Goal: Obtain resource: Download file/media

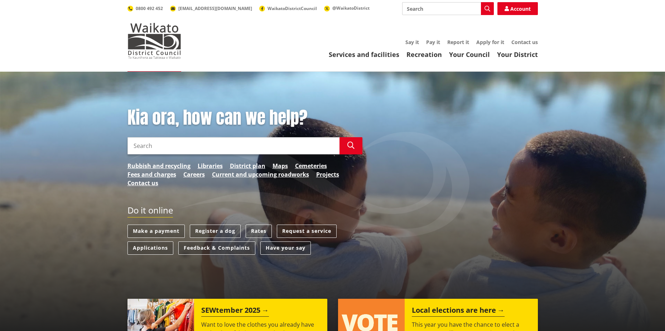
click at [233, 148] on input "Search" at bounding box center [234, 145] width 212 height 17
click at [350, 148] on icon "button" at bounding box center [350, 145] width 7 height 7
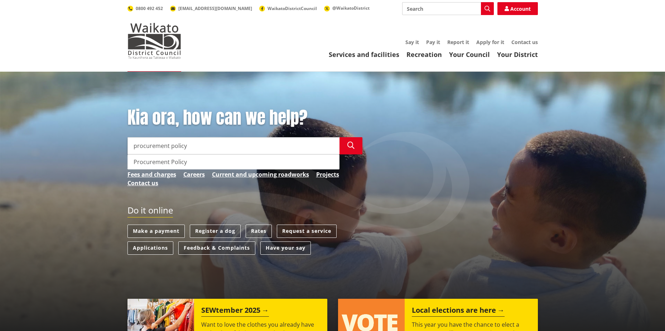
click at [138, 161] on div "Procurement Policy" at bounding box center [233, 162] width 211 height 14
type input "Procurement Policy"
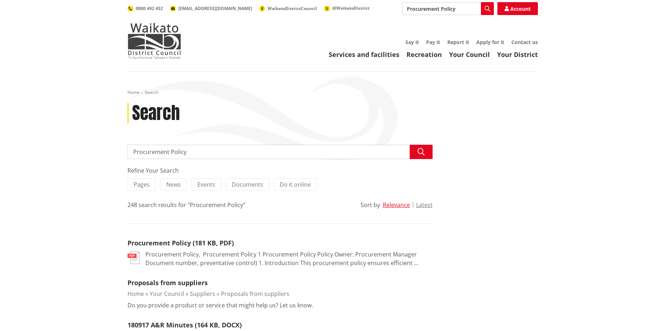
drag, startPoint x: 184, startPoint y: 243, endPoint x: 254, endPoint y: 248, distance: 70.4
click at [184, 243] on link "Procurement Policy (181 KB, PDF)" at bounding box center [181, 243] width 106 height 9
